Goal: Information Seeking & Learning: Understand process/instructions

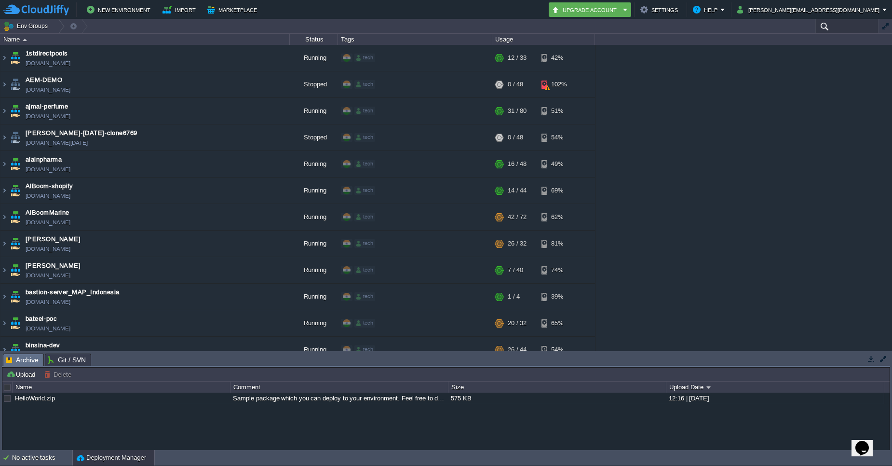
click at [840, 28] on input "text" at bounding box center [846, 26] width 63 height 14
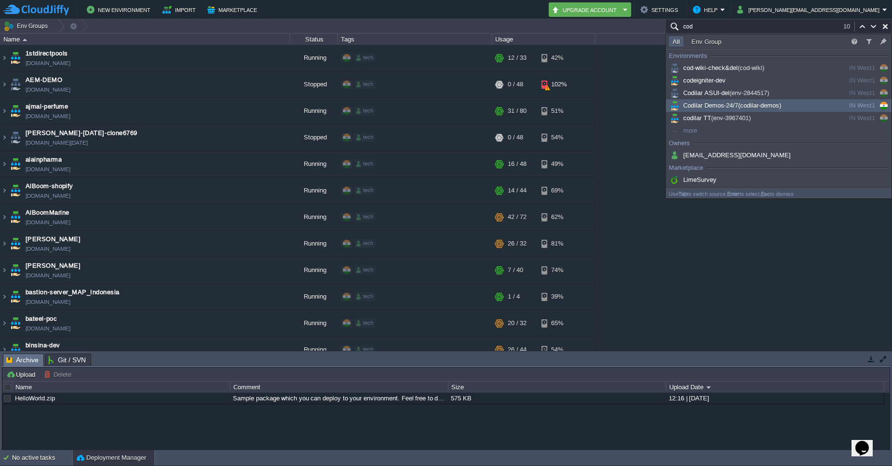
type input "cod"
click at [787, 106] on div "Codilar Demos-24/7 (codilar-demos)" at bounding box center [741, 105] width 146 height 11
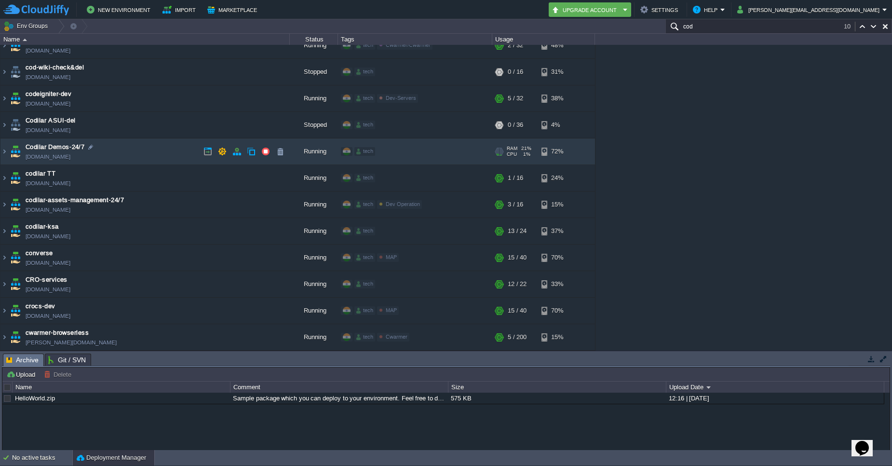
click at [8, 154] on td "Codilar Demos-24/7 [DOMAIN_NAME]" at bounding box center [144, 151] width 289 height 27
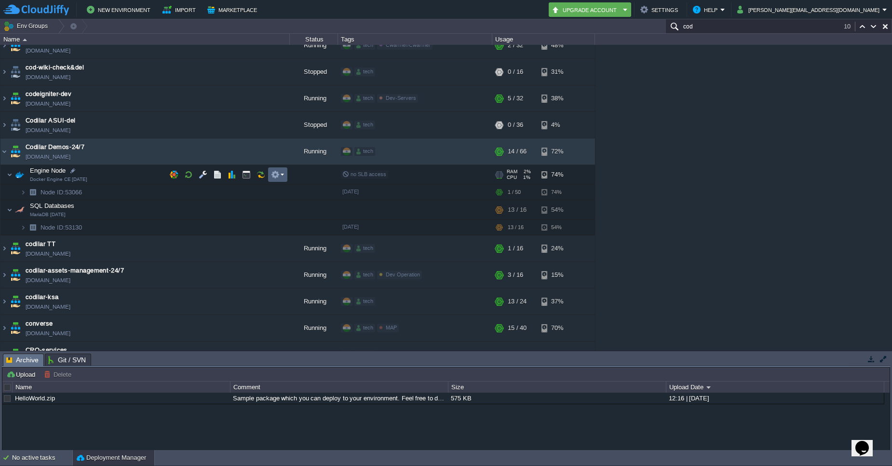
click at [279, 179] on td at bounding box center [277, 174] width 19 height 14
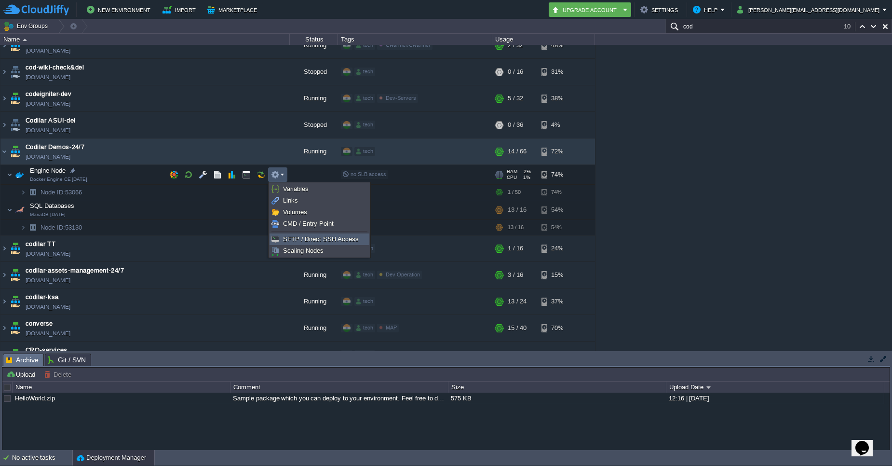
click at [293, 242] on span "SFTP / Direct SSH Access" at bounding box center [321, 238] width 76 height 7
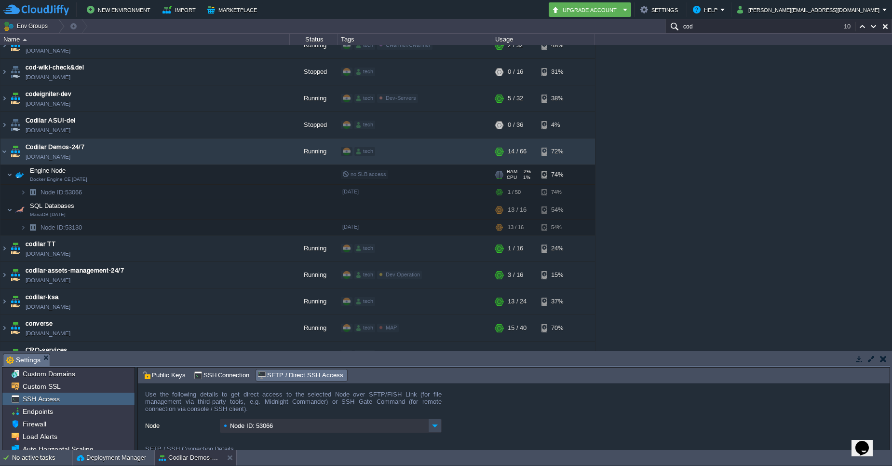
click at [885, 435] on form "Use the following details to get direct access to the selected Node over SFTP/F…" at bounding box center [514, 416] width 752 height 67
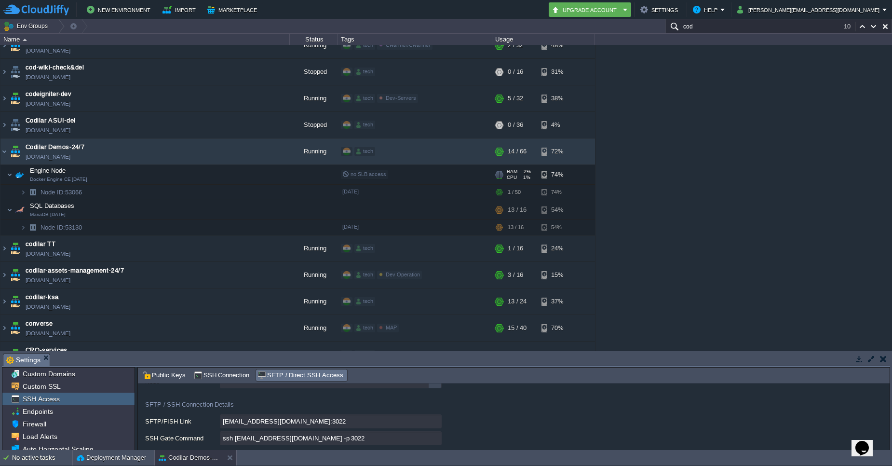
scroll to position [58, 0]
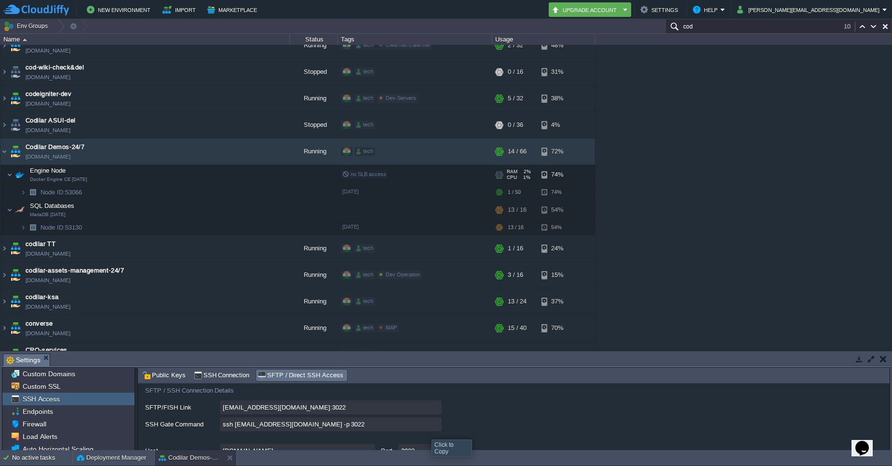
click at [439, 426] on input "ssh [EMAIL_ADDRESS][DOMAIN_NAME] -p 3022" at bounding box center [331, 424] width 222 height 14
click at [436, 421] on input "ssh [EMAIL_ADDRESS][DOMAIN_NAME] -p 3022" at bounding box center [331, 424] width 222 height 14
click at [225, 375] on span "SSH Connection" at bounding box center [222, 375] width 56 height 11
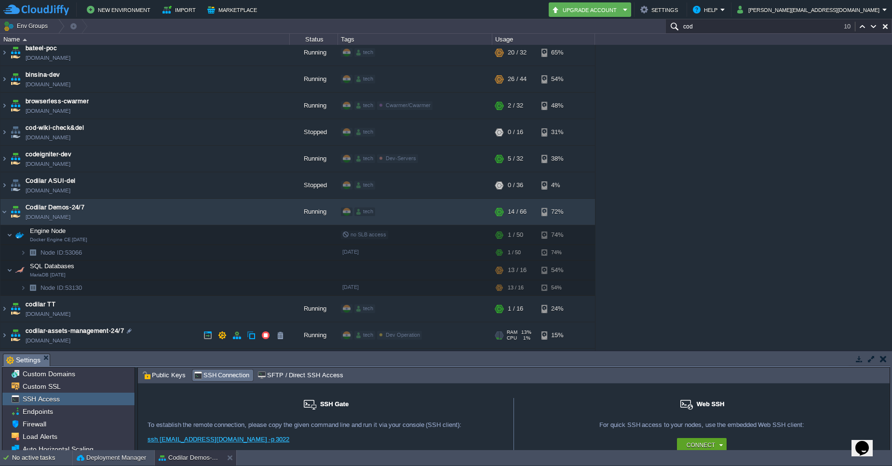
scroll to position [331, 0]
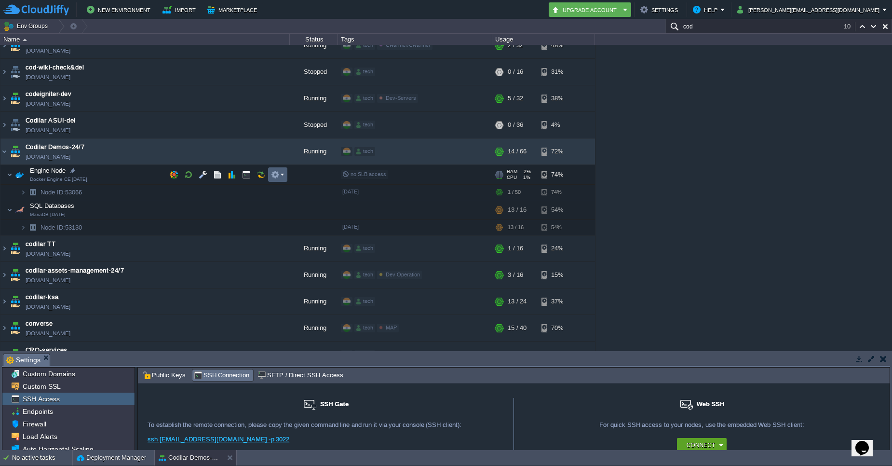
click at [283, 179] on td at bounding box center [277, 174] width 19 height 14
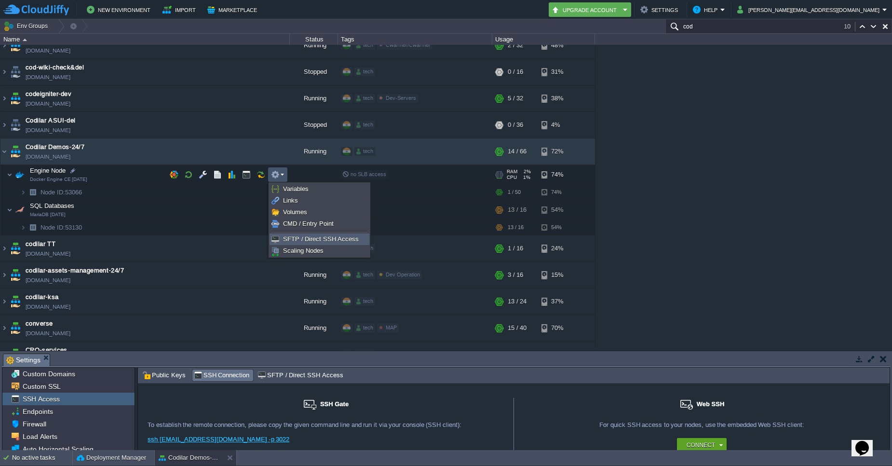
click at [298, 244] on li "SFTP / Direct SSH Access" at bounding box center [319, 239] width 100 height 12
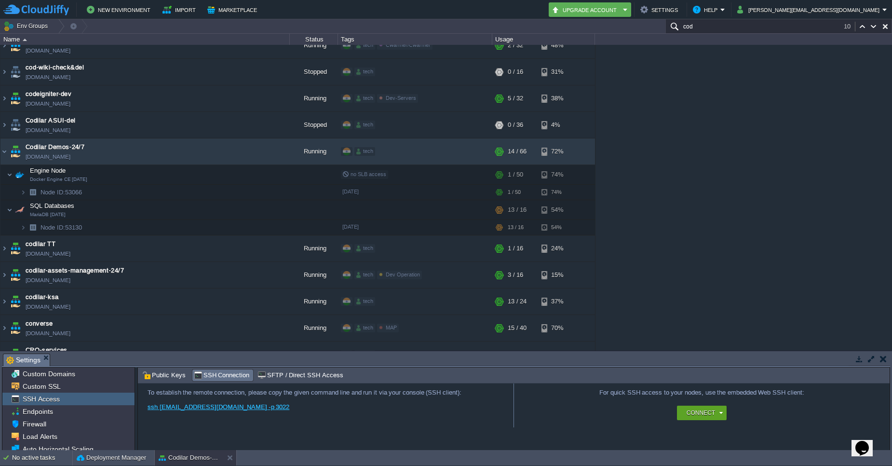
scroll to position [53, 0]
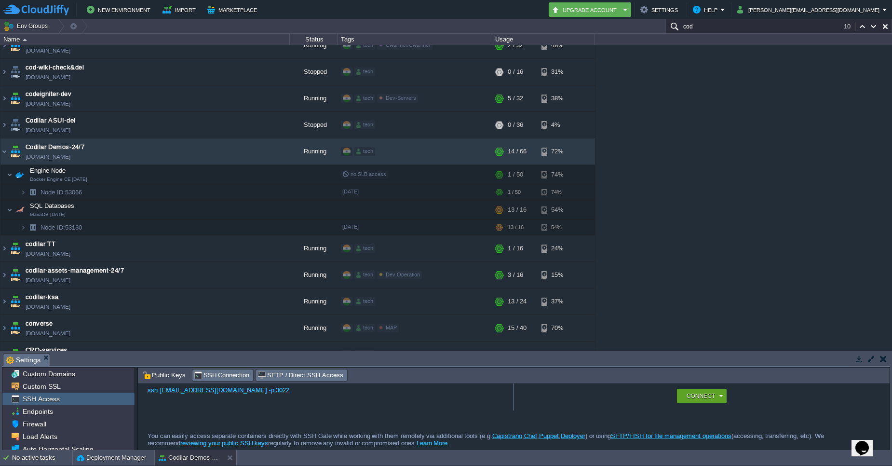
click at [318, 376] on span "SFTP / Direct SSH Access" at bounding box center [299, 375] width 85 height 11
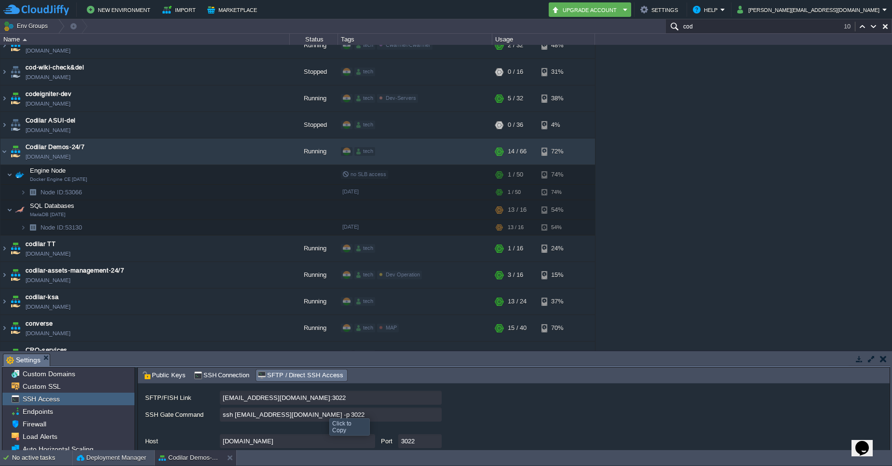
scroll to position [58, 0]
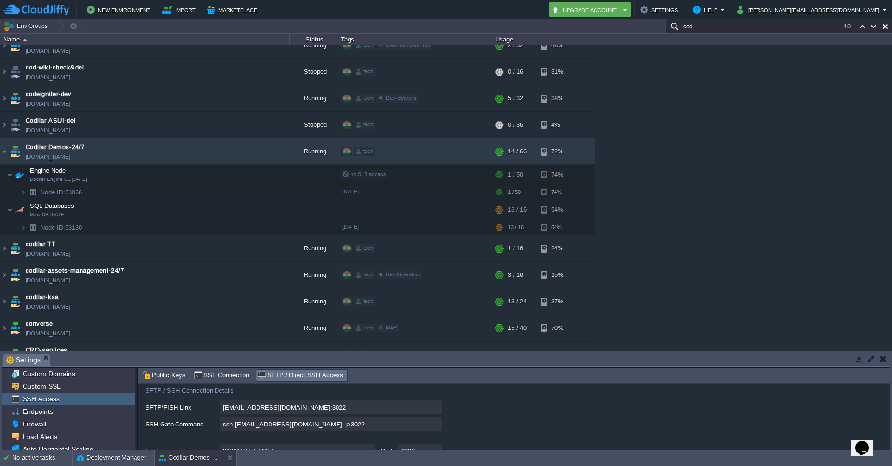
click at [436, 422] on input "ssh [EMAIL_ADDRESS][DOMAIN_NAME] -p 3022" at bounding box center [331, 424] width 222 height 14
click at [434, 428] on input "ssh [EMAIL_ADDRESS][DOMAIN_NAME] -p 3022" at bounding box center [331, 424] width 222 height 14
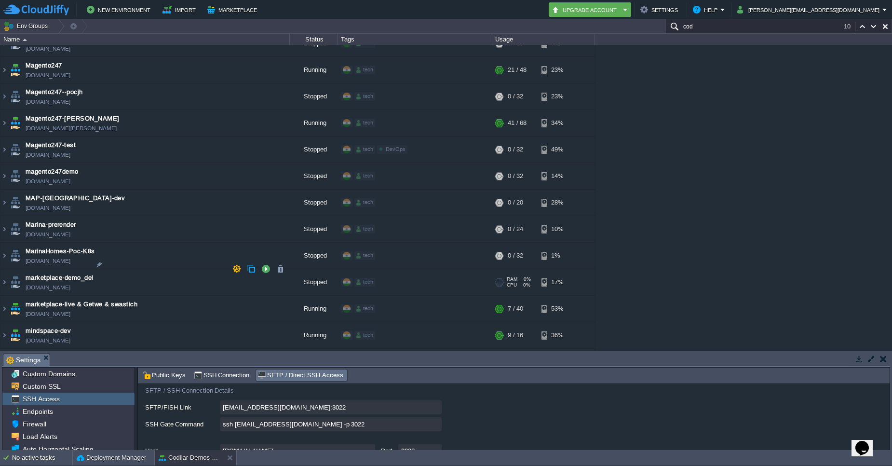
scroll to position [1835, 0]
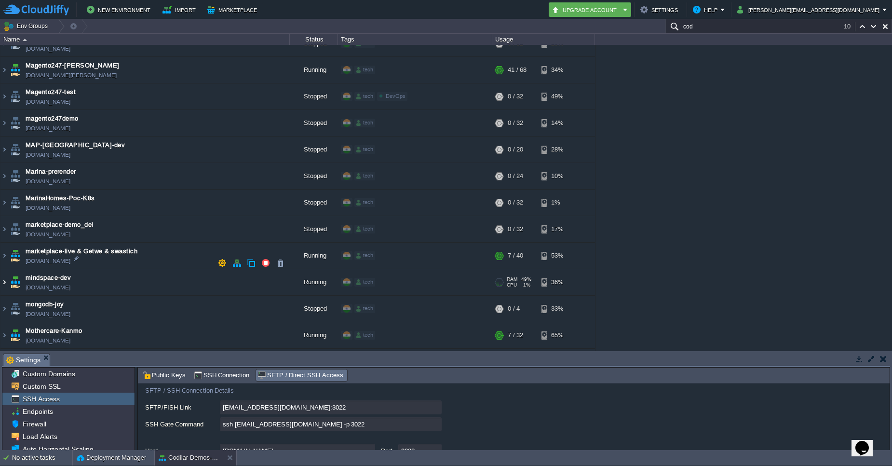
click at [5, 269] on img at bounding box center [4, 282] width 8 height 26
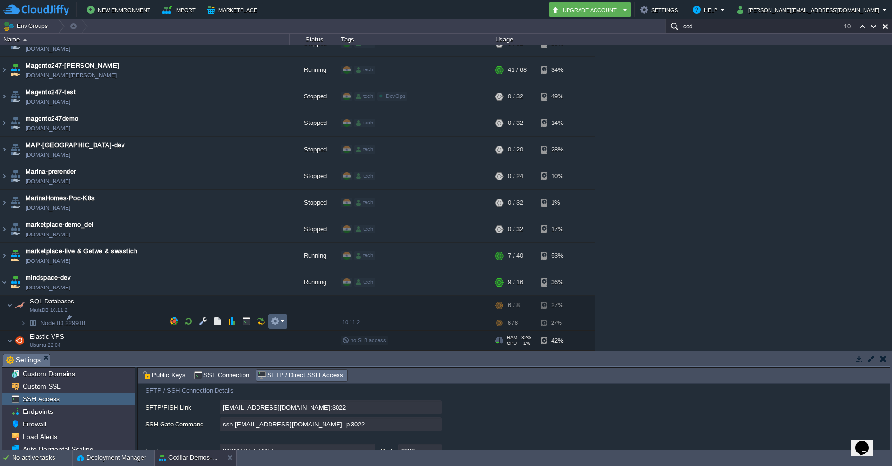
click at [282, 327] on td at bounding box center [277, 321] width 19 height 14
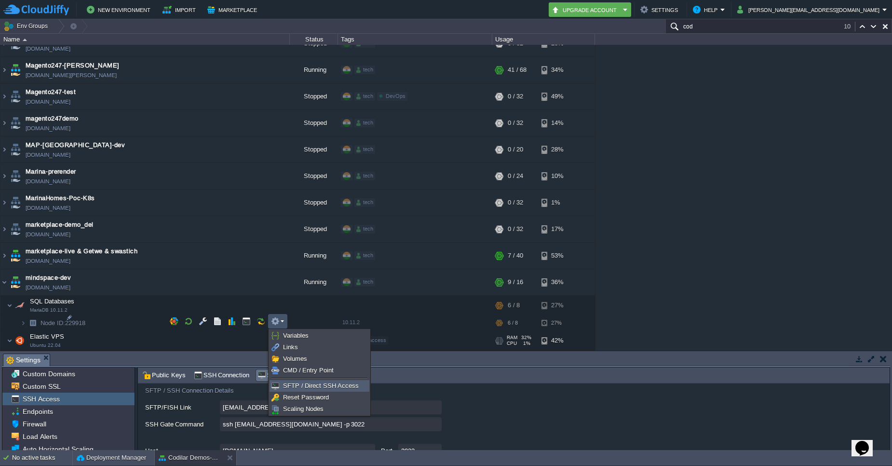
click at [330, 385] on span "SFTP / Direct SSH Access" at bounding box center [321, 385] width 76 height 7
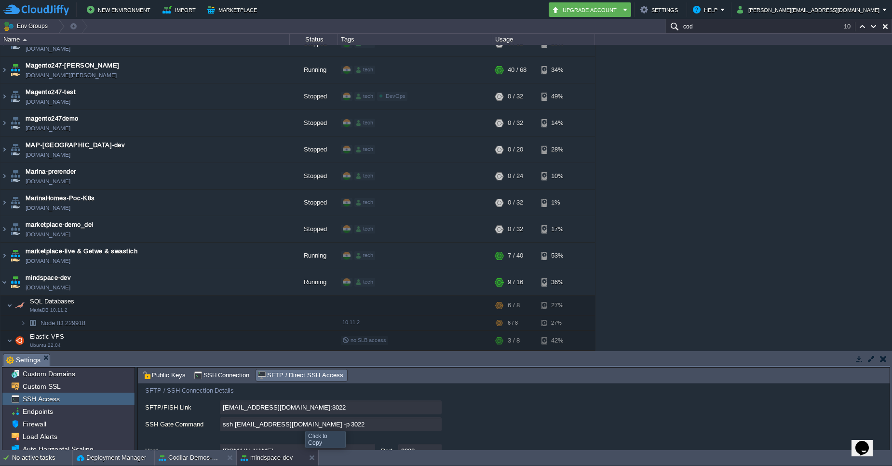
scroll to position [58, 0]
click at [435, 427] on input "ssh [EMAIL_ADDRESS][DOMAIN_NAME] -p 3022" at bounding box center [331, 424] width 222 height 14
type textarea "ssh [EMAIL_ADDRESS][DOMAIN_NAME] -p 3022"
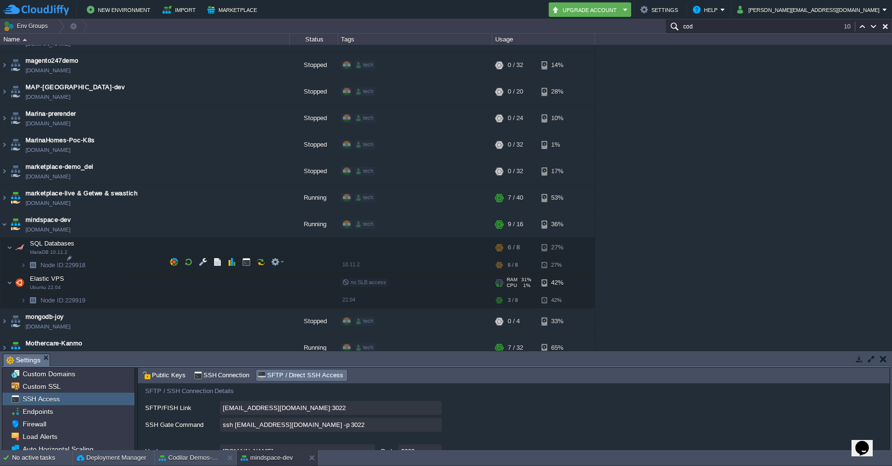
click at [115, 273] on td "Elastic VPS Ubuntu 22.04" at bounding box center [144, 283] width 289 height 20
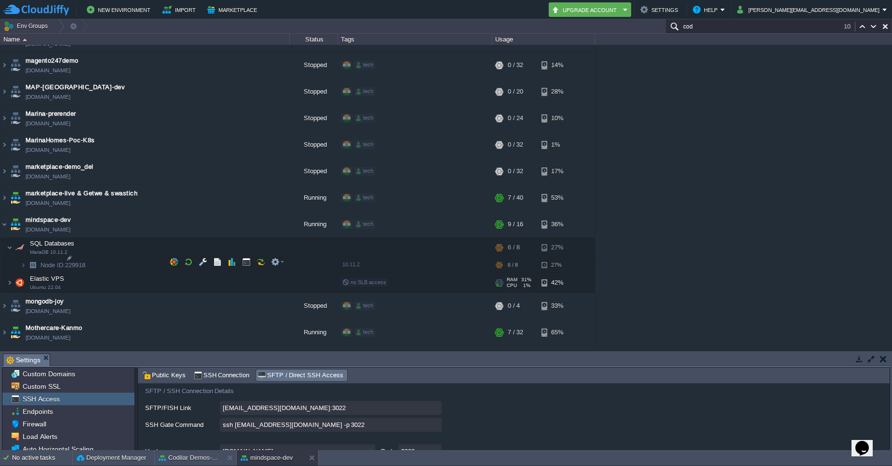
click at [115, 273] on td "Elastic VPS Ubuntu 22.04" at bounding box center [144, 283] width 289 height 20
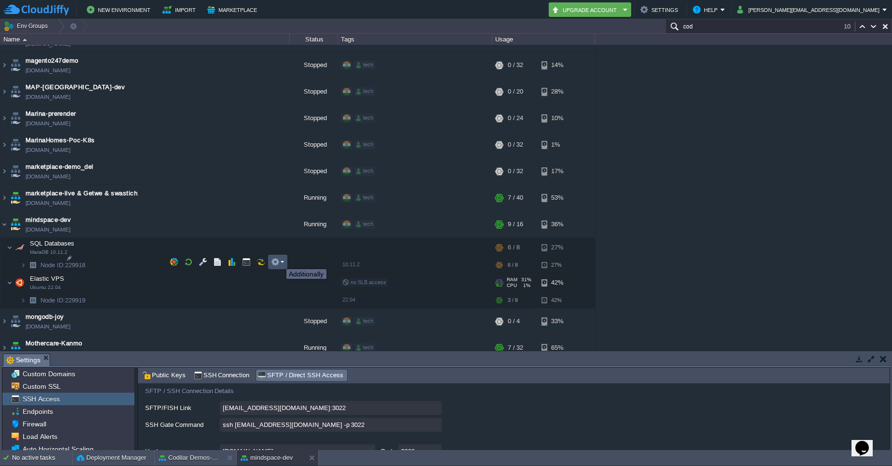
click at [279, 260] on button "button" at bounding box center [275, 261] width 9 height 9
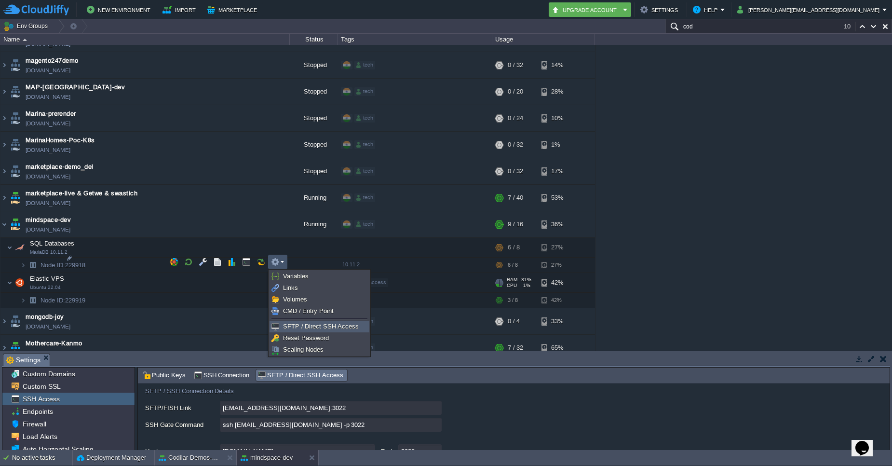
click at [305, 331] on link "SFTP / Direct SSH Access" at bounding box center [319, 326] width 99 height 11
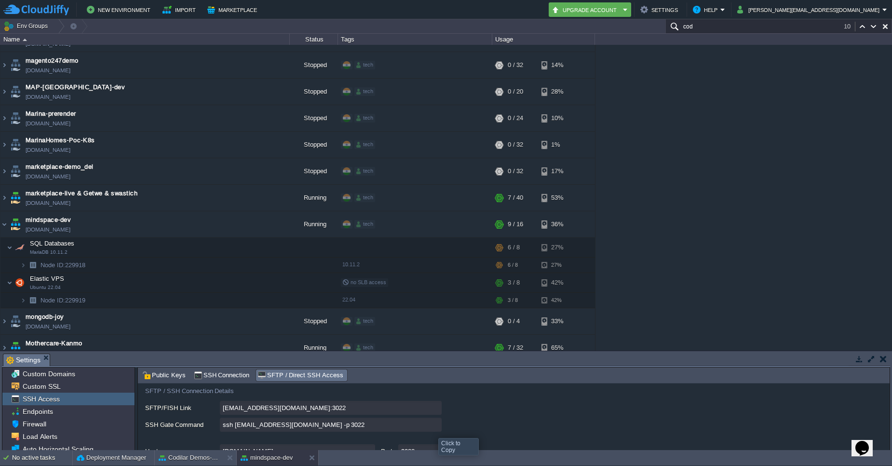
click at [431, 429] on input "ssh [EMAIL_ADDRESS][DOMAIN_NAME] -p 3022" at bounding box center [331, 424] width 222 height 14
click at [434, 429] on input "ssh [EMAIL_ADDRESS][DOMAIN_NAME] -p 3022" at bounding box center [331, 424] width 222 height 14
click at [22, 293] on img at bounding box center [23, 300] width 6 height 15
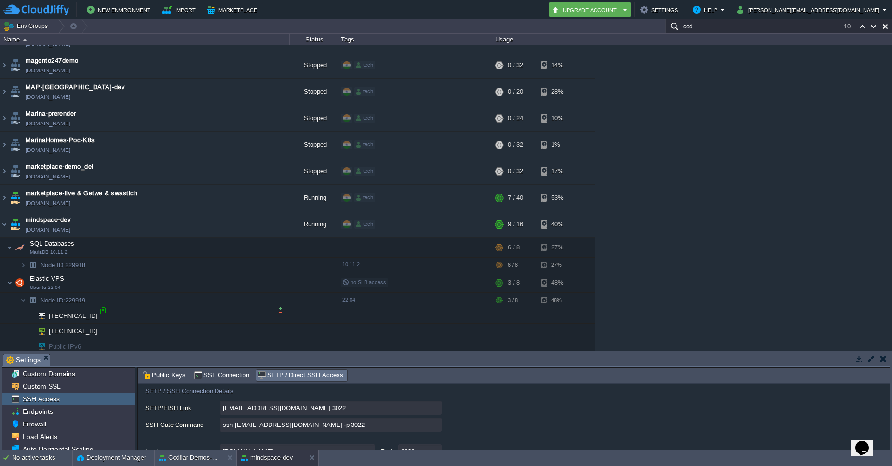
click at [102, 312] on div at bounding box center [102, 310] width 9 height 9
